Goal: Information Seeking & Learning: Learn about a topic

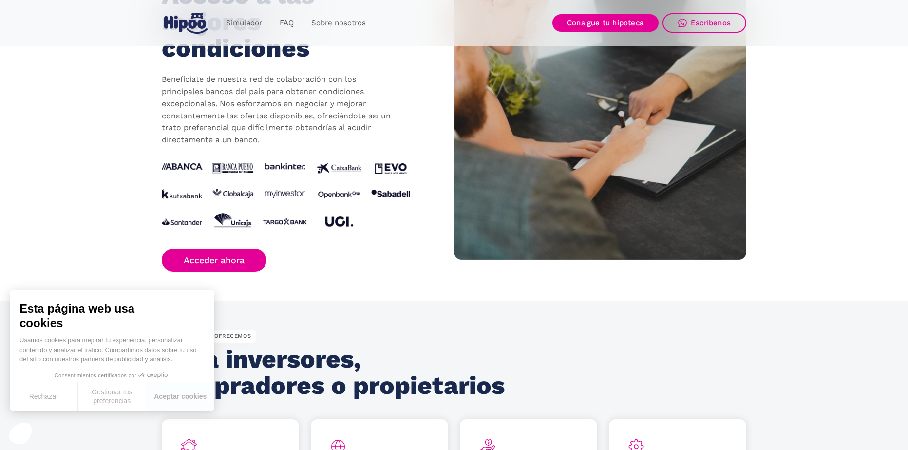
scroll to position [1267, 0]
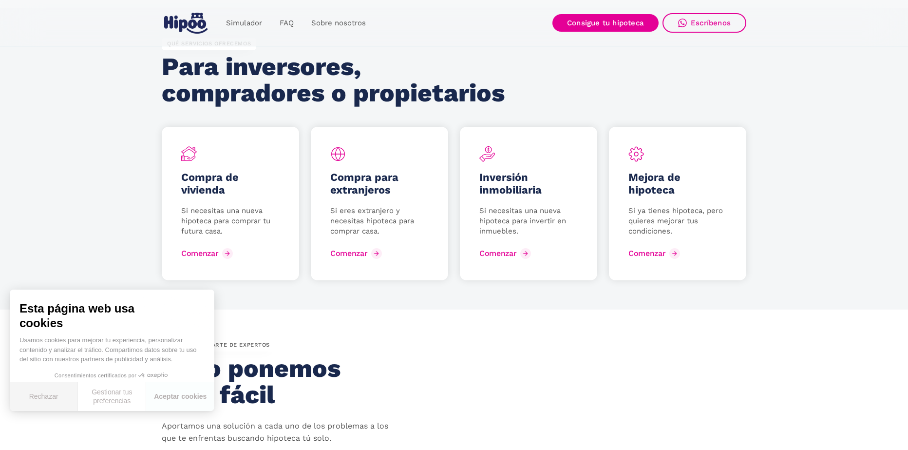
click at [39, 392] on button "Rechazar" at bounding box center [44, 396] width 68 height 29
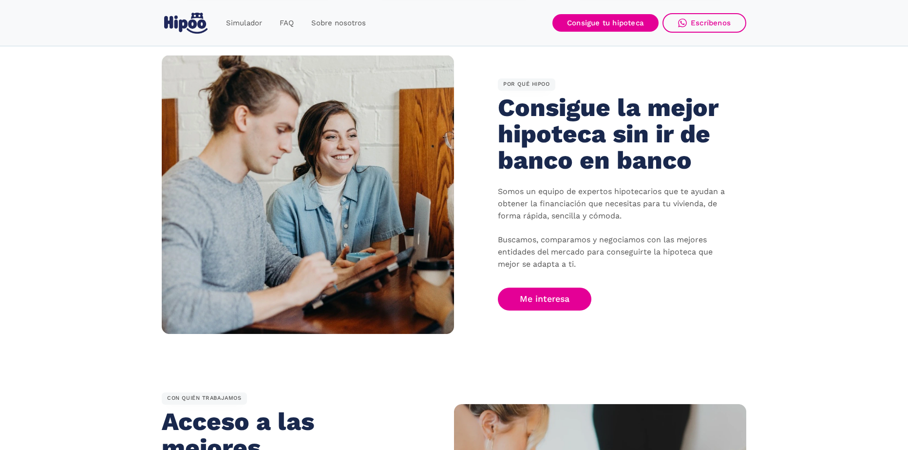
scroll to position [0, 0]
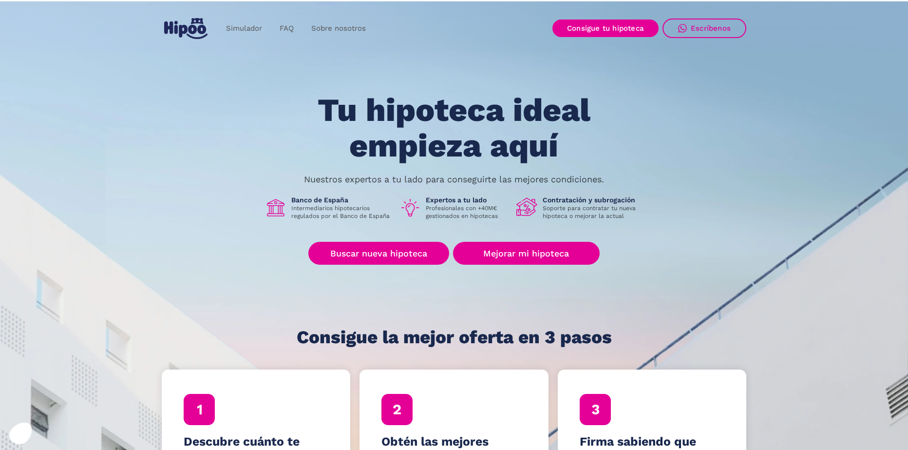
drag, startPoint x: 437, startPoint y: 333, endPoint x: 381, endPoint y: 88, distance: 251.6
click at [281, 28] on link "FAQ" at bounding box center [287, 28] width 32 height 19
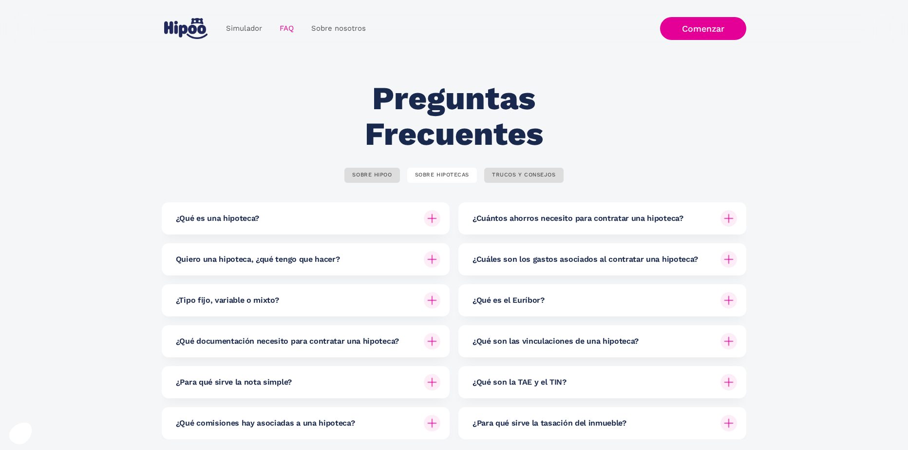
click at [293, 210] on div "¿Qué es una hipoteca?" at bounding box center [308, 218] width 265 height 32
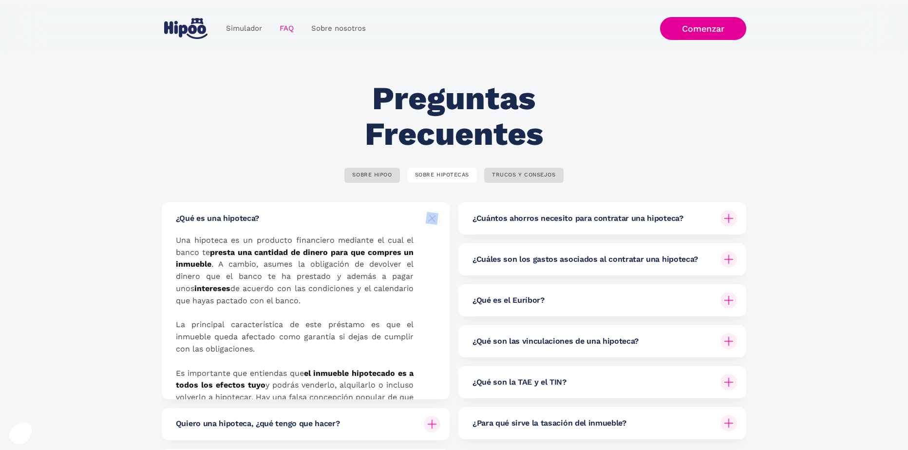
click at [293, 210] on div "¿Qué es una hipoteca?" at bounding box center [308, 218] width 265 height 32
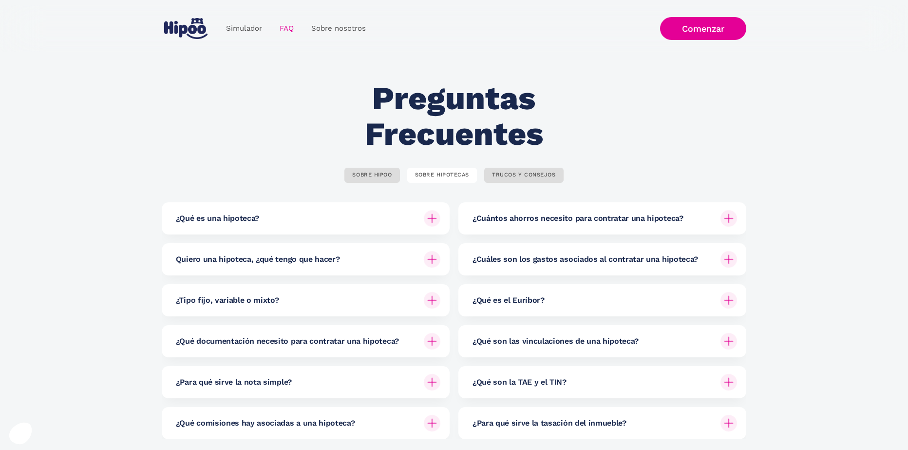
click at [308, 296] on div "¿Tipo fijo, variable o mixto?" at bounding box center [308, 300] width 265 height 32
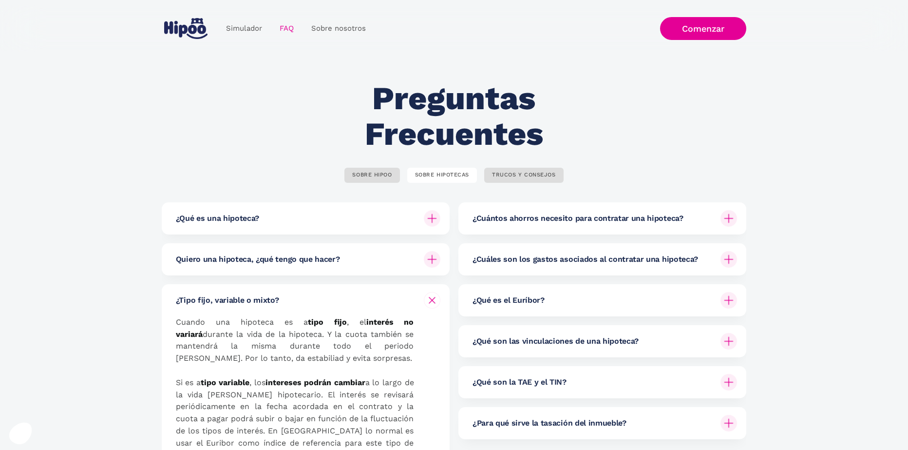
click at [308, 296] on div "¿Tipo fijo, variable o mixto?" at bounding box center [308, 300] width 265 height 32
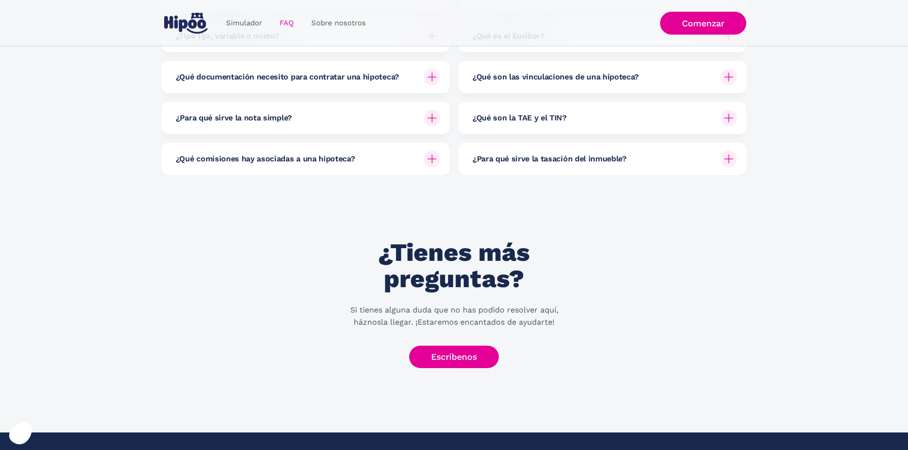
scroll to position [292, 0]
